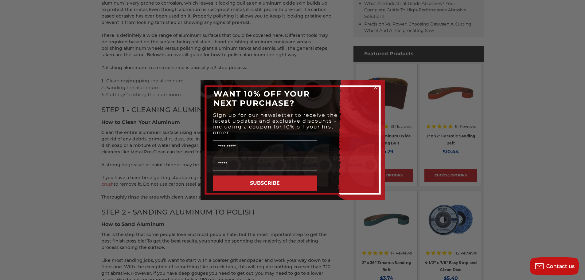
scroll to position [461, 0]
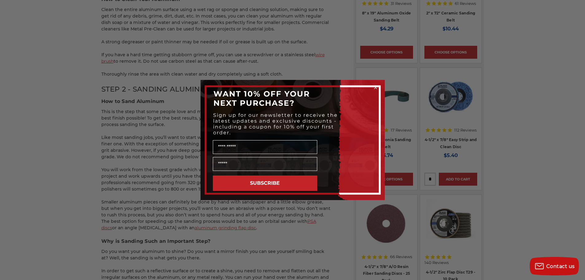
click at [373, 86] on circle "Close dialog" at bounding box center [375, 88] width 6 height 6
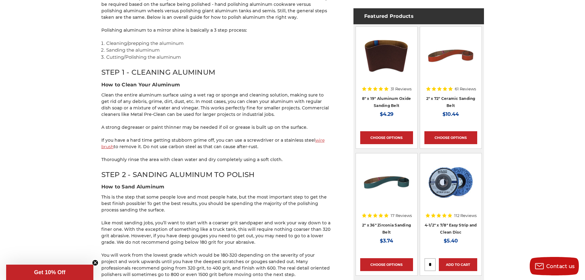
scroll to position [399, 0]
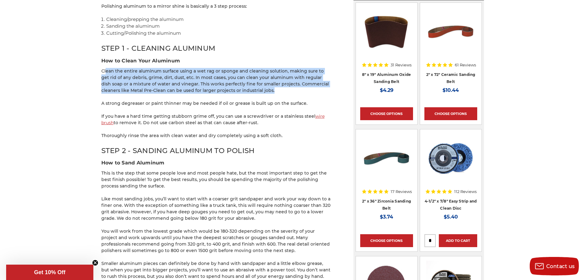
drag, startPoint x: 100, startPoint y: 73, endPoint x: 238, endPoint y: 90, distance: 139.2
click at [238, 90] on p "Clean the entire aluminum surface using a wet rag or sponge and cleaning soluti…" at bounding box center [216, 81] width 230 height 26
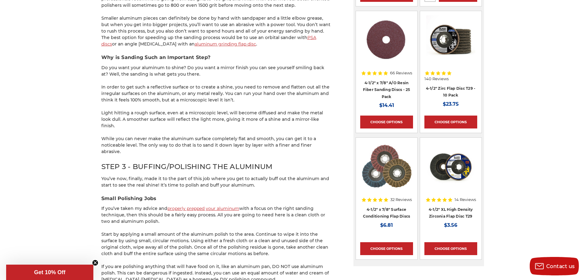
scroll to position [645, 0]
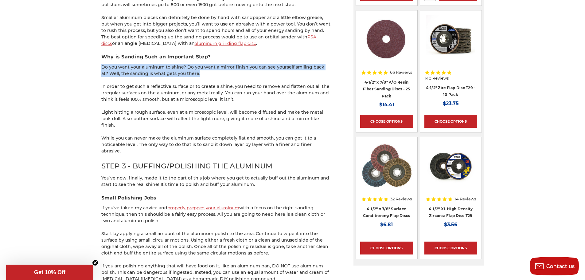
drag, startPoint x: 118, startPoint y: 66, endPoint x: 194, endPoint y: 72, distance: 76.7
click at [194, 72] on div "home blog how to polish aluminum - a beginner’s guide How to Polish Aluminum - …" at bounding box center [293, 43] width 434 height 1243
click at [194, 72] on p "Do you want your aluminum to shine? Do you want a mirror finish you can see you…" at bounding box center [216, 70] width 230 height 13
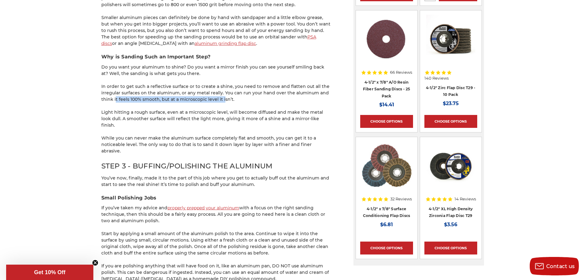
drag, startPoint x: 116, startPoint y: 100, endPoint x: 222, endPoint y: 97, distance: 106.5
click at [222, 97] on p "In order to get such a reflective surface or to create a shine, you need to rem…" at bounding box center [216, 92] width 230 height 19
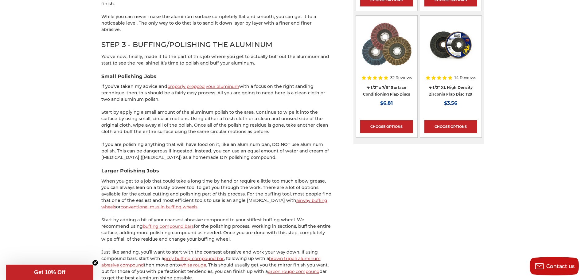
scroll to position [798, 0]
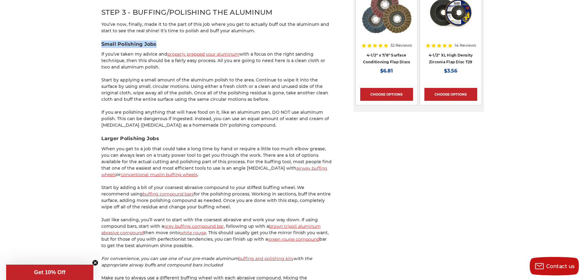
drag, startPoint x: 98, startPoint y: 30, endPoint x: 179, endPoint y: 33, distance: 81.1
drag, startPoint x: 271, startPoint y: 40, endPoint x: 194, endPoint y: 52, distance: 78.4
click at [194, 52] on p "If you’ve taken my advice and properly prepped your aluminum with a focus on th…" at bounding box center [216, 60] width 230 height 19
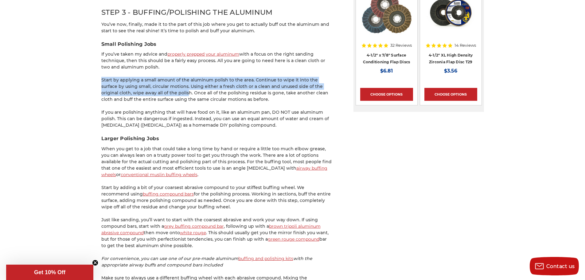
drag, startPoint x: 92, startPoint y: 67, endPoint x: 168, endPoint y: 83, distance: 78.0
click at [168, 83] on p "Start by applying a small amount of the aluminum polish to the area. Continue t…" at bounding box center [216, 90] width 230 height 26
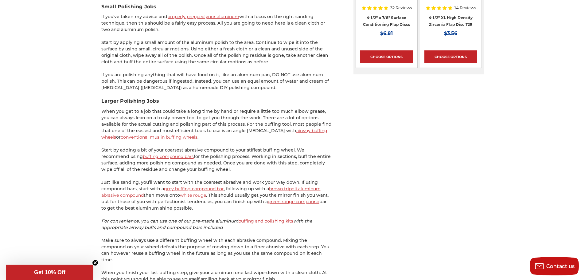
scroll to position [860, 0]
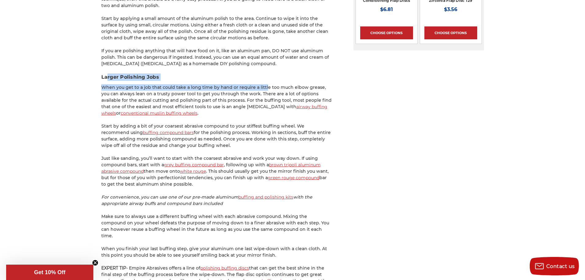
drag, startPoint x: 156, startPoint y: 73, endPoint x: 264, endPoint y: 74, distance: 108.1
click at [264, 84] on p "When you get to a job that could take a long time by hand or require a little t…" at bounding box center [216, 100] width 230 height 32
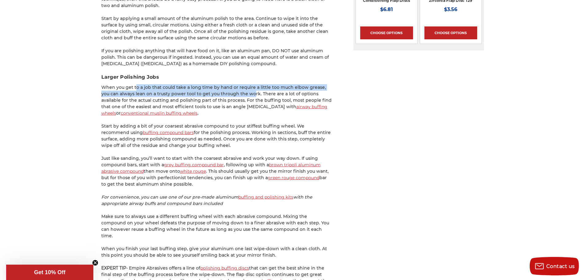
drag, startPoint x: 136, startPoint y: 75, endPoint x: 243, endPoint y: 78, distance: 106.9
click at [243, 84] on p "When you get to a job that could take a long time by hand or require a little t…" at bounding box center [216, 100] width 230 height 32
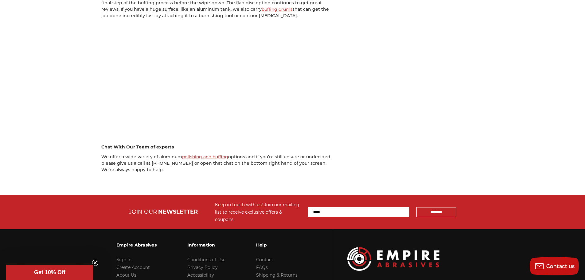
scroll to position [1136, 0]
